Goal: Information Seeking & Learning: Learn about a topic

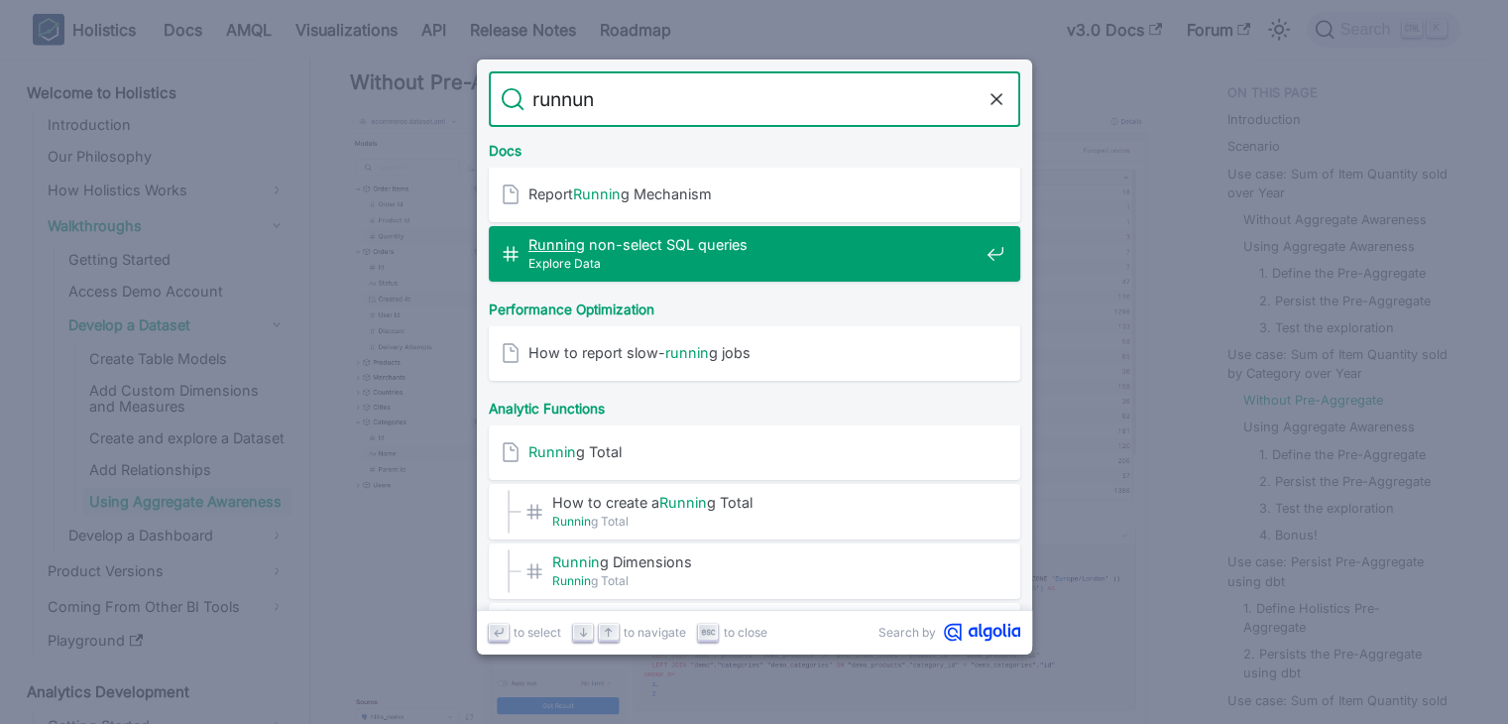
scroll to position [151, 0]
click at [999, 87] on button "Clear the query" at bounding box center [997, 99] width 24 height 24
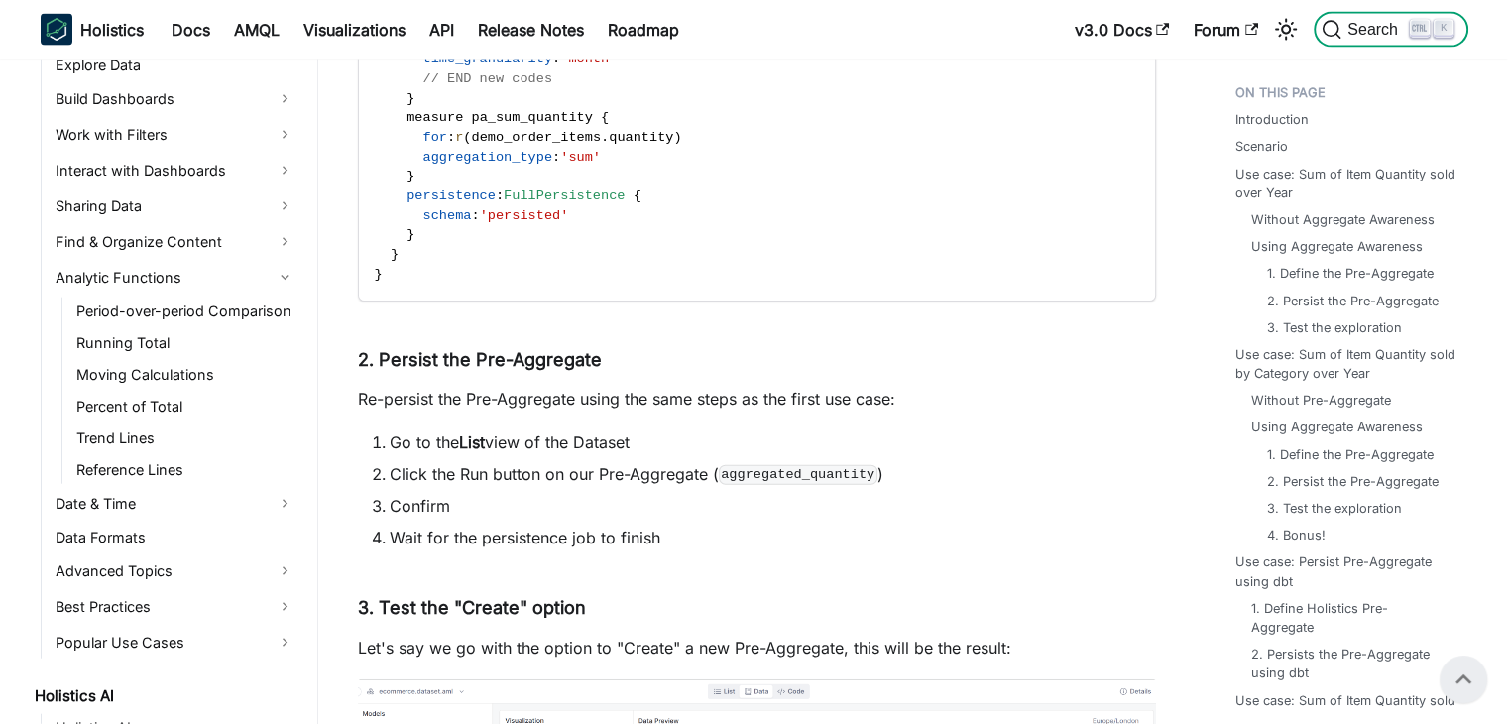
scroll to position [968, 0]
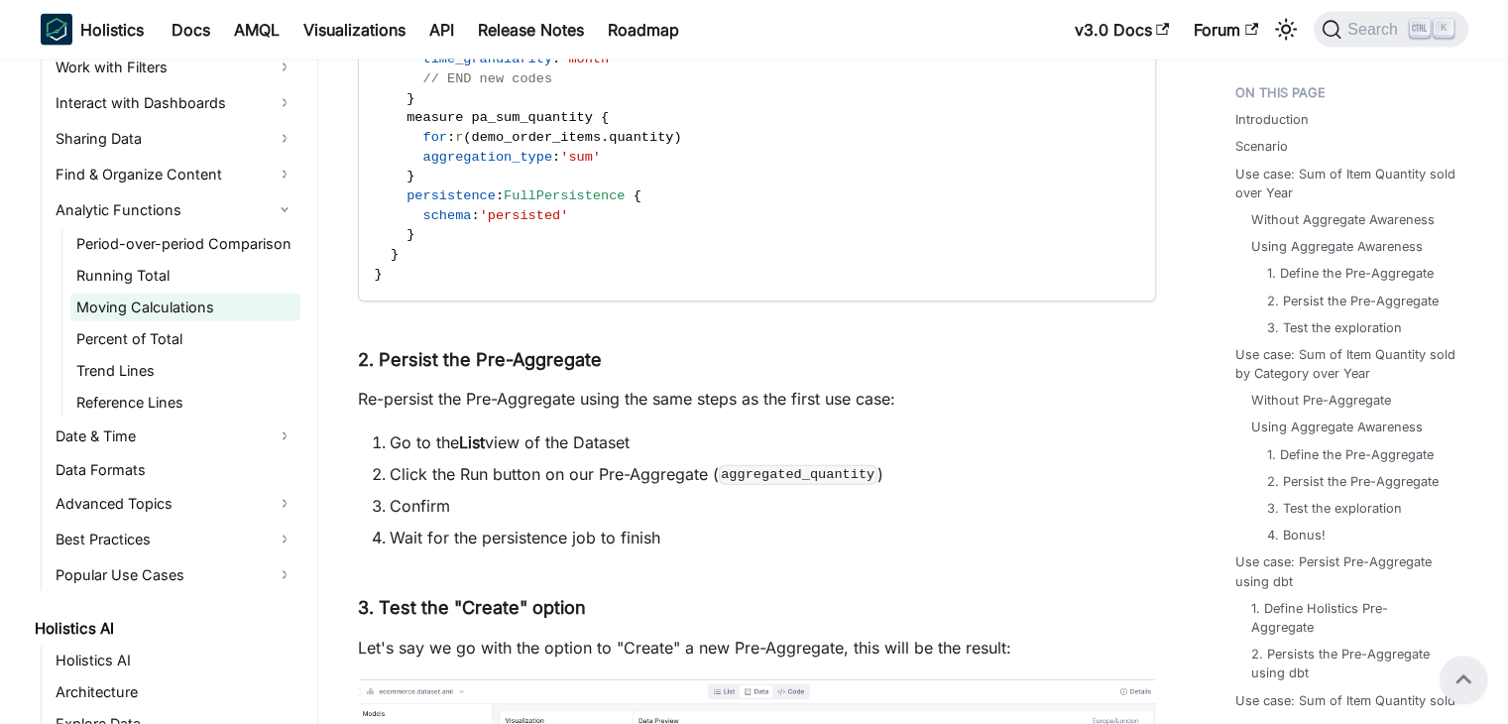
click at [171, 294] on link "Moving Calculations" at bounding box center [185, 308] width 230 height 28
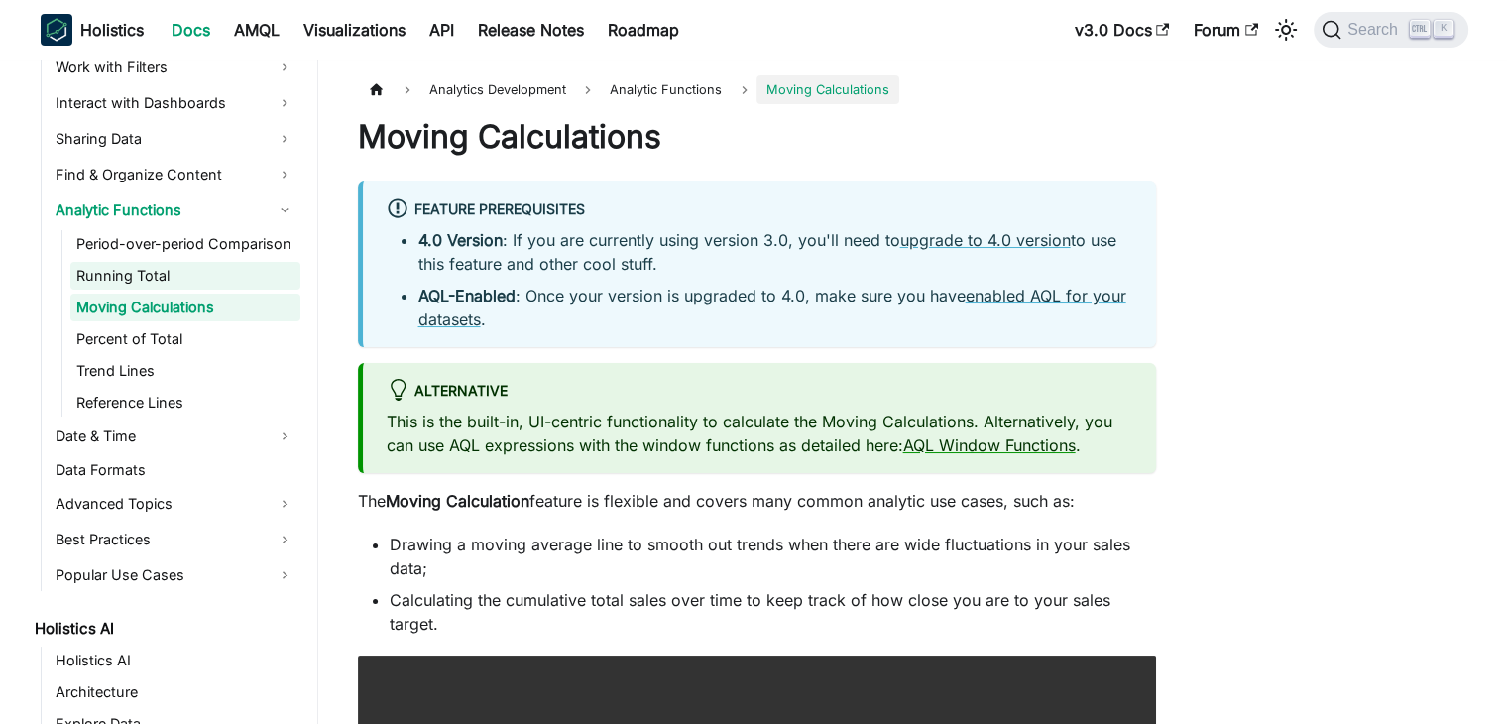
click at [167, 272] on link "Running Total" at bounding box center [185, 276] width 230 height 28
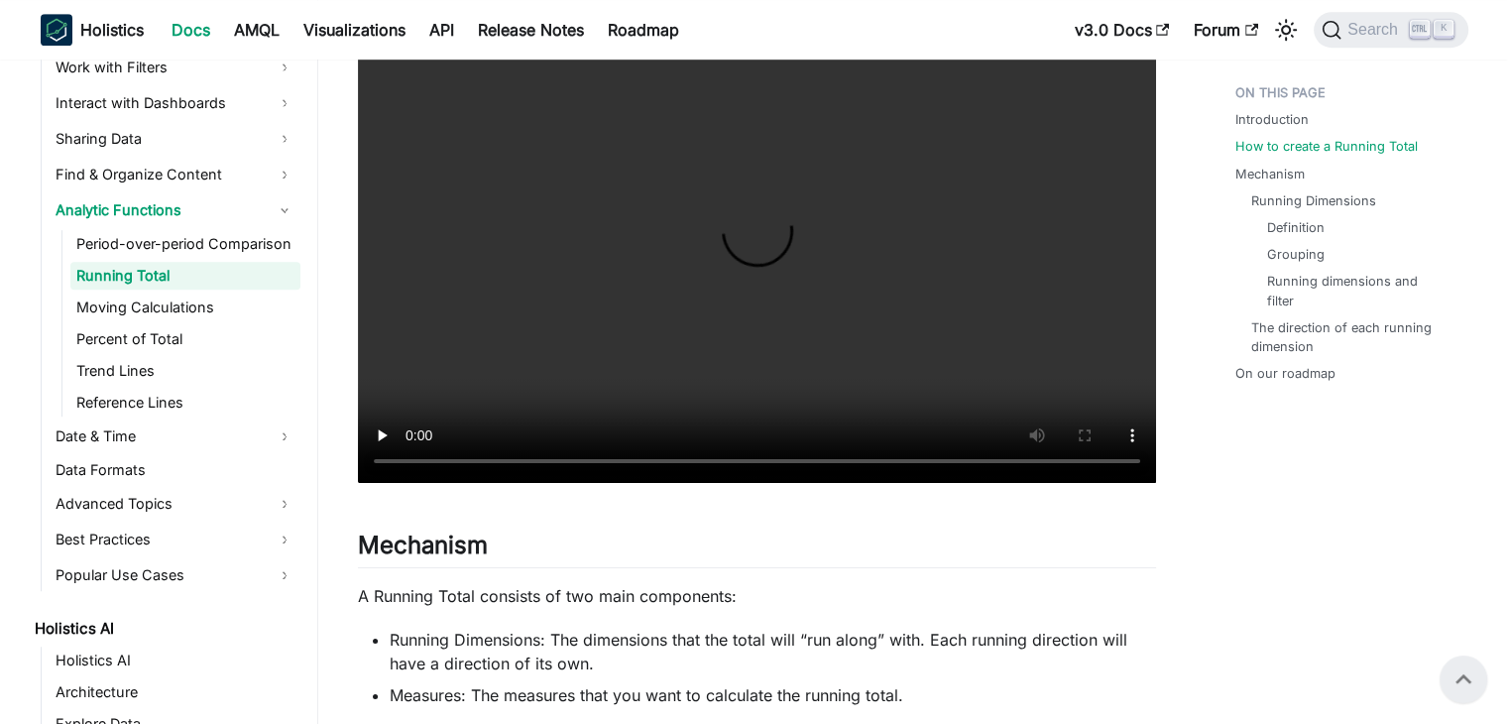
scroll to position [1313, 0]
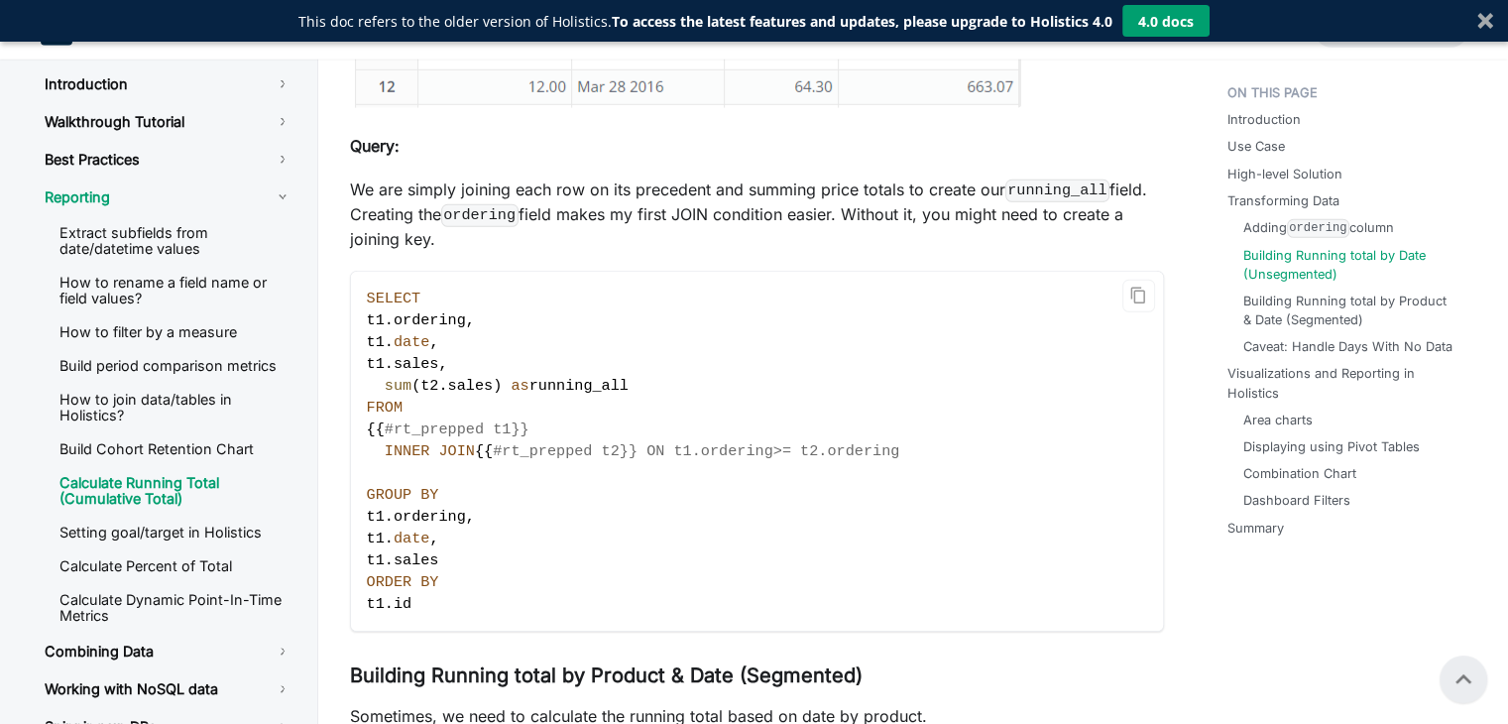
scroll to position [5687, 0]
drag, startPoint x: 371, startPoint y: 253, endPoint x: 417, endPoint y: 310, distance: 73.4
click at [417, 310] on code "SELECT t1 . ordering , t1 . date , t1 . sales , sum ( t2 . sales ) as running_a…" at bounding box center [757, 452] width 812 height 359
click at [417, 334] on span "date" at bounding box center [412, 343] width 36 height 18
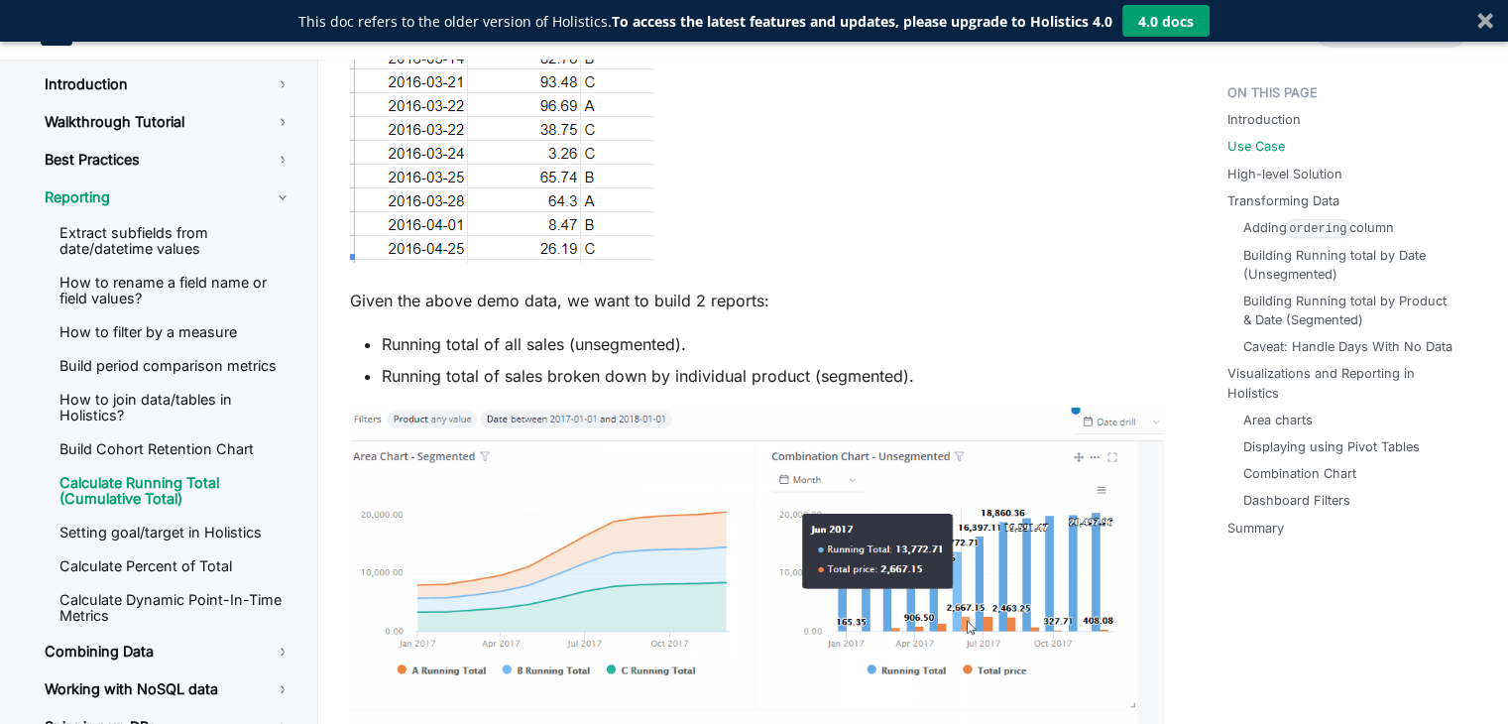
scroll to position [1177, 0]
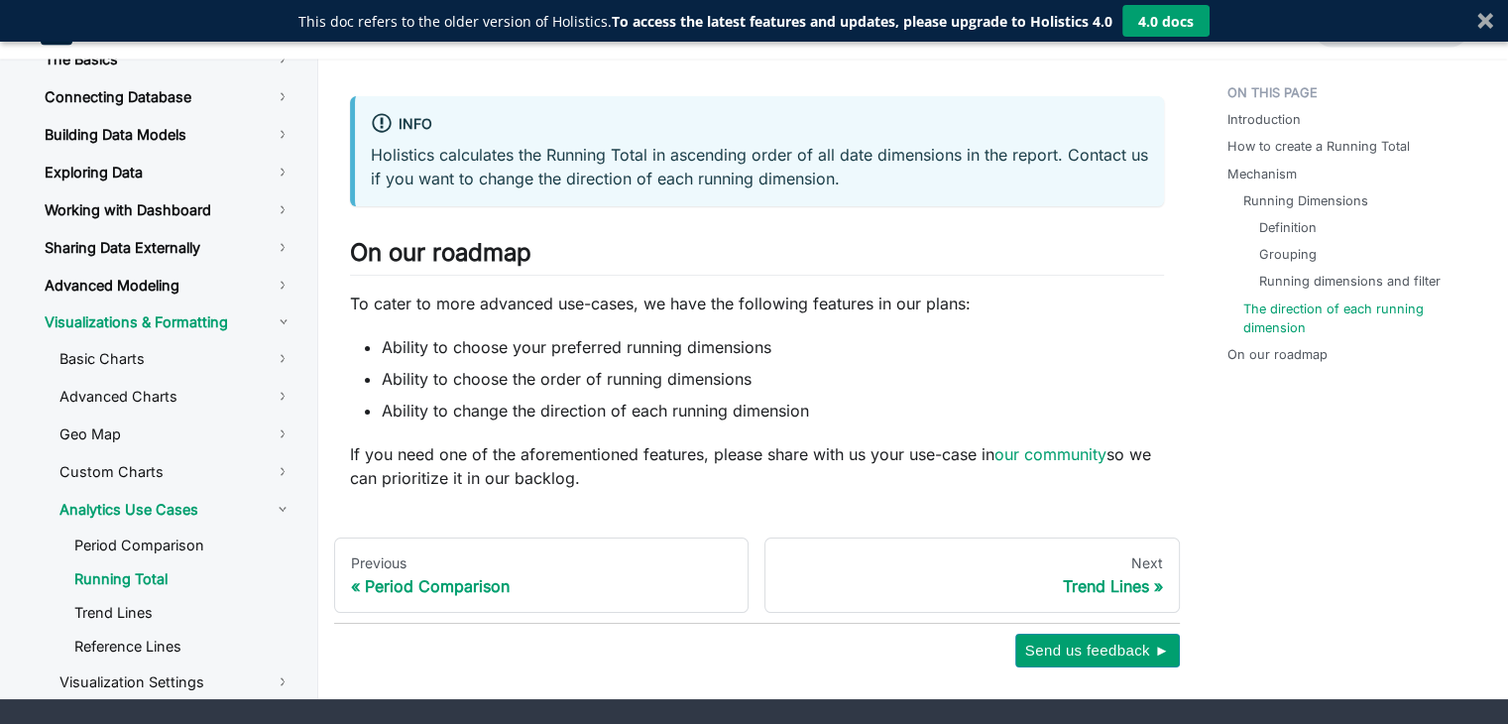
scroll to position [4501, 0]
